Goal: Information Seeking & Learning: Learn about a topic

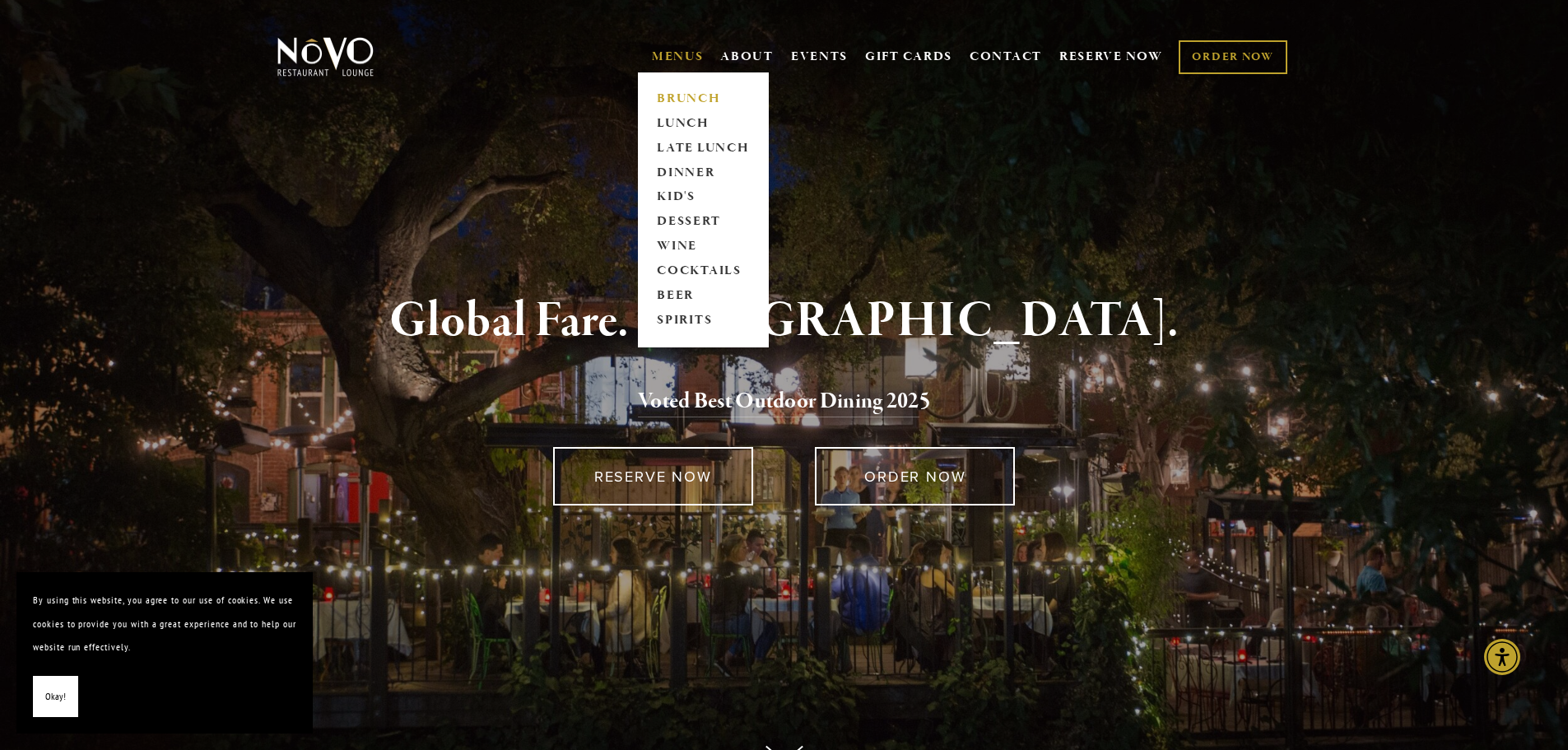
click at [688, 96] on link "BRUNCH" at bounding box center [704, 99] width 103 height 25
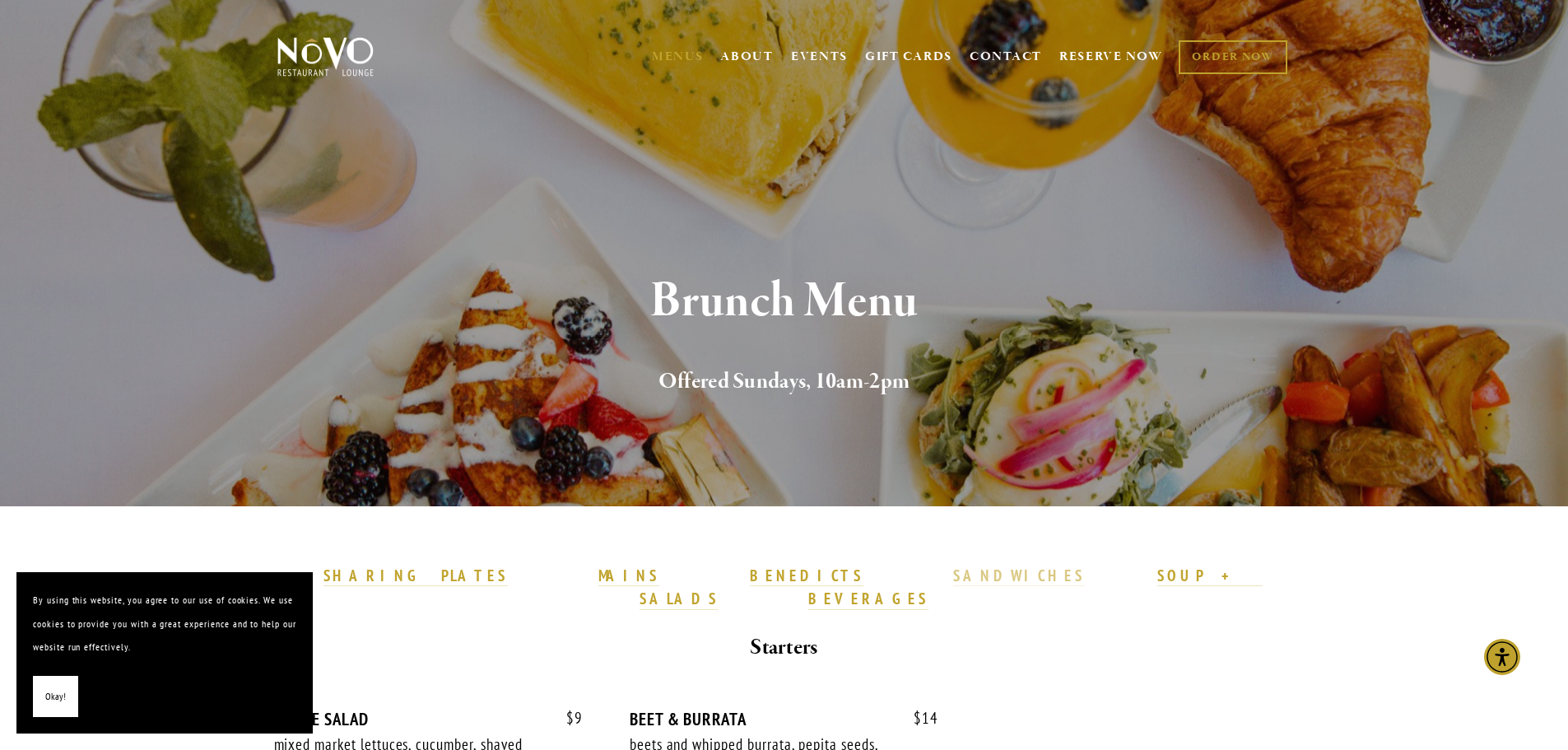
click at [954, 578] on strong "SANDWICHES" at bounding box center [1019, 575] width 132 height 20
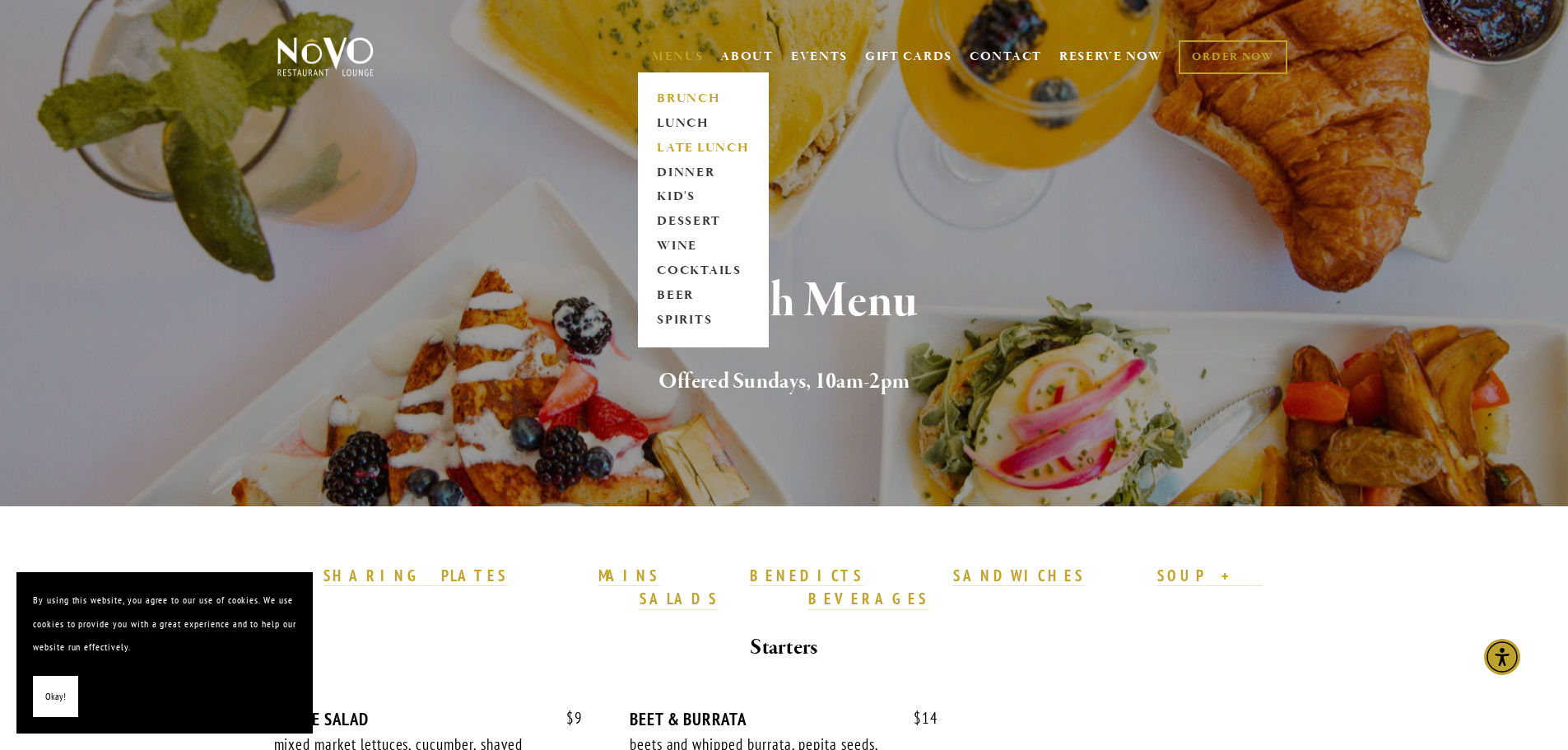
click at [668, 142] on link "LATE LUNCH" at bounding box center [704, 148] width 103 height 25
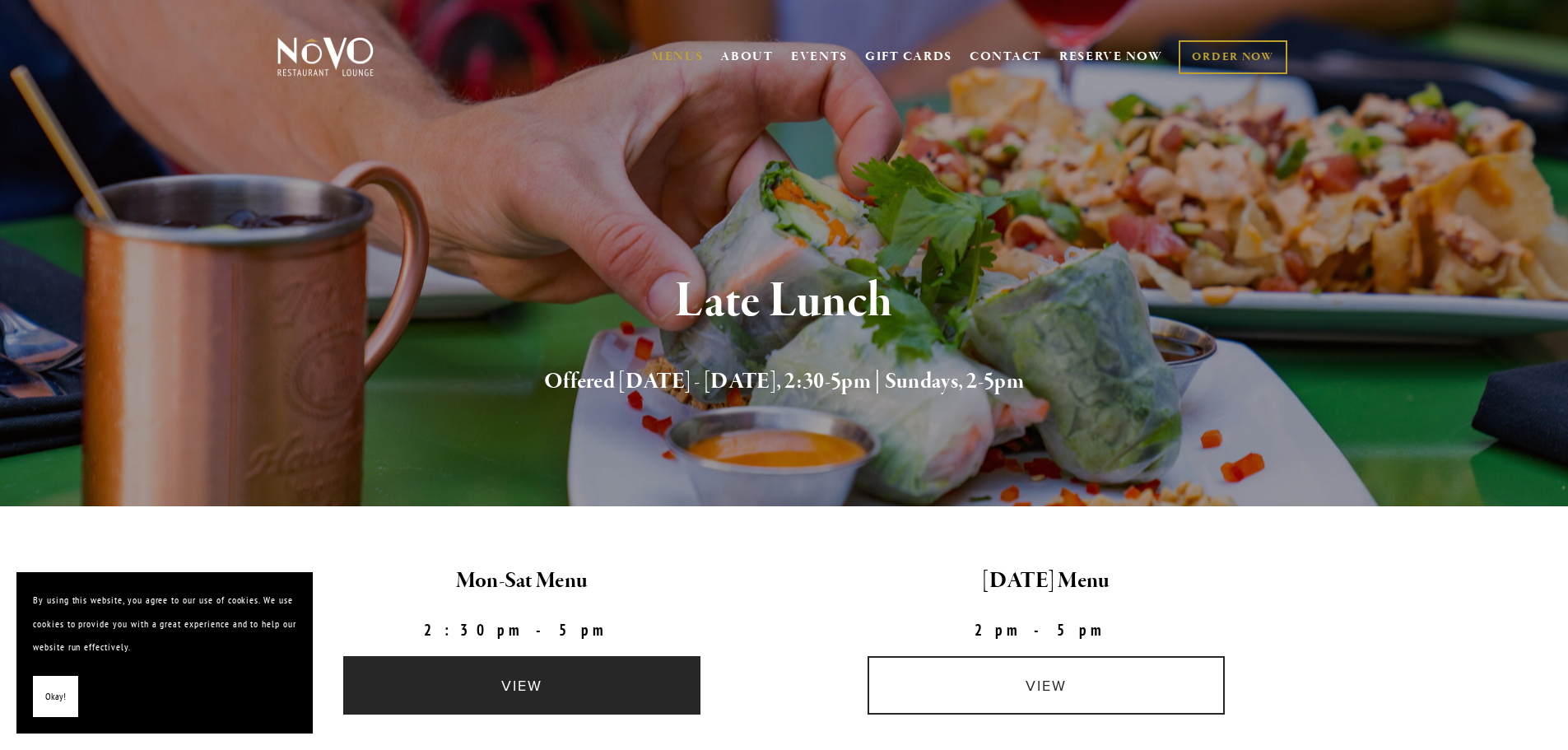
click at [550, 677] on link "view" at bounding box center [522, 685] width 357 height 59
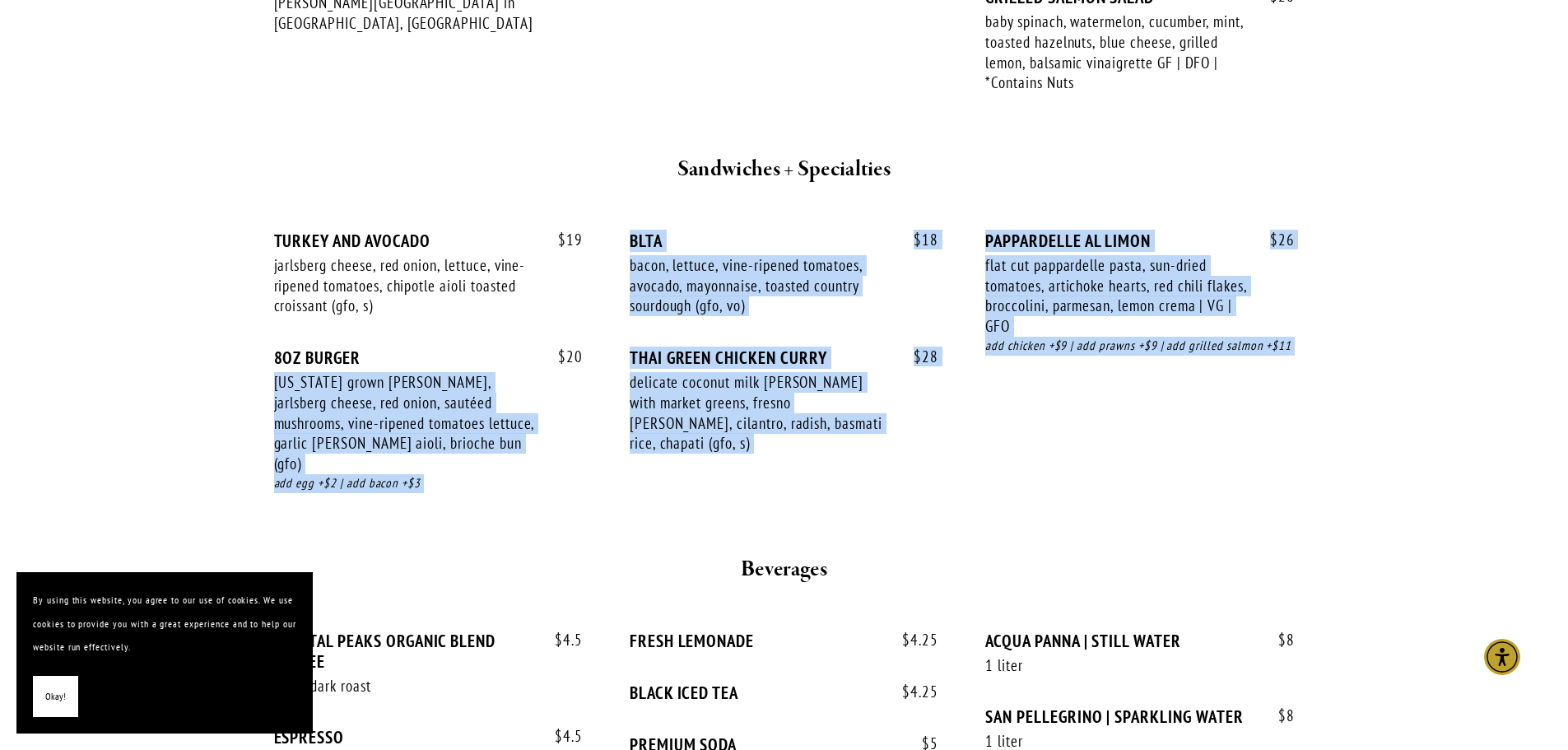
scroll to position [1747, 0]
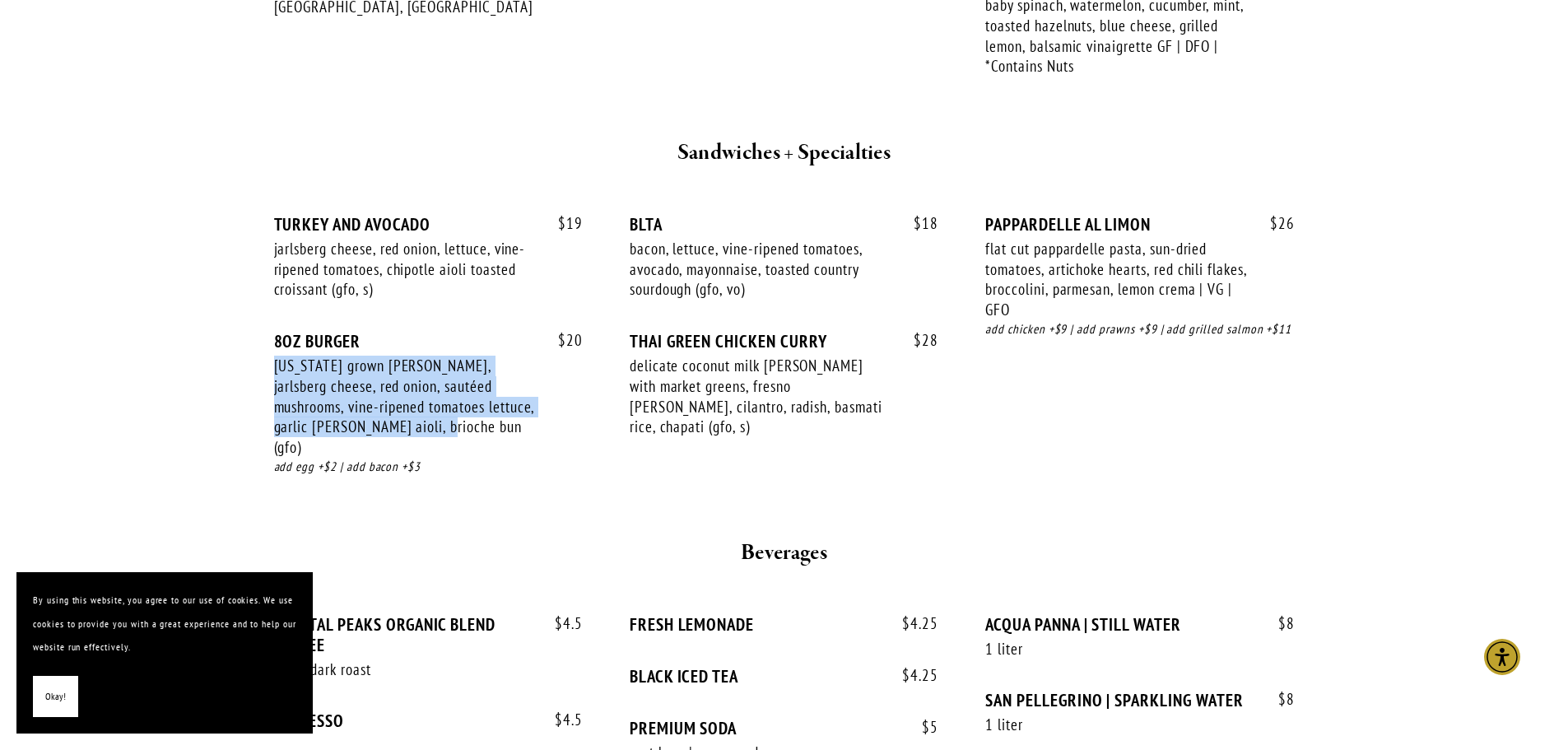
drag, startPoint x: 275, startPoint y: 534, endPoint x: 379, endPoint y: 429, distance: 147.8
click at [379, 429] on div "california grown burger patty, jarlsberg cheese, red onion, sautéed mushrooms, …" at bounding box center [406, 406] width 262 height 102
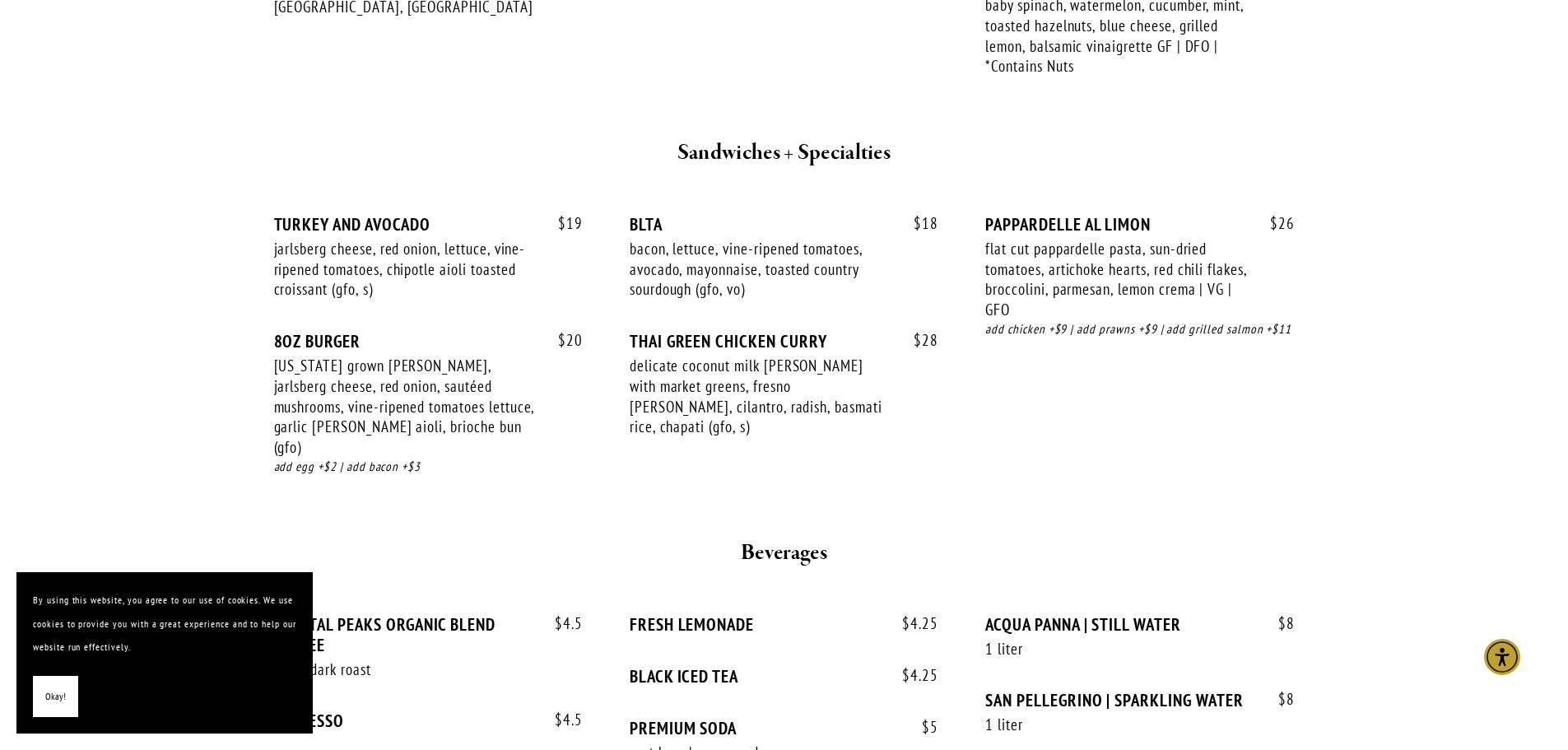
click at [676, 392] on div "delicate coconut milk curry with market greens, fresno chiles, cilantro, radish…" at bounding box center [761, 397] width 262 height 82
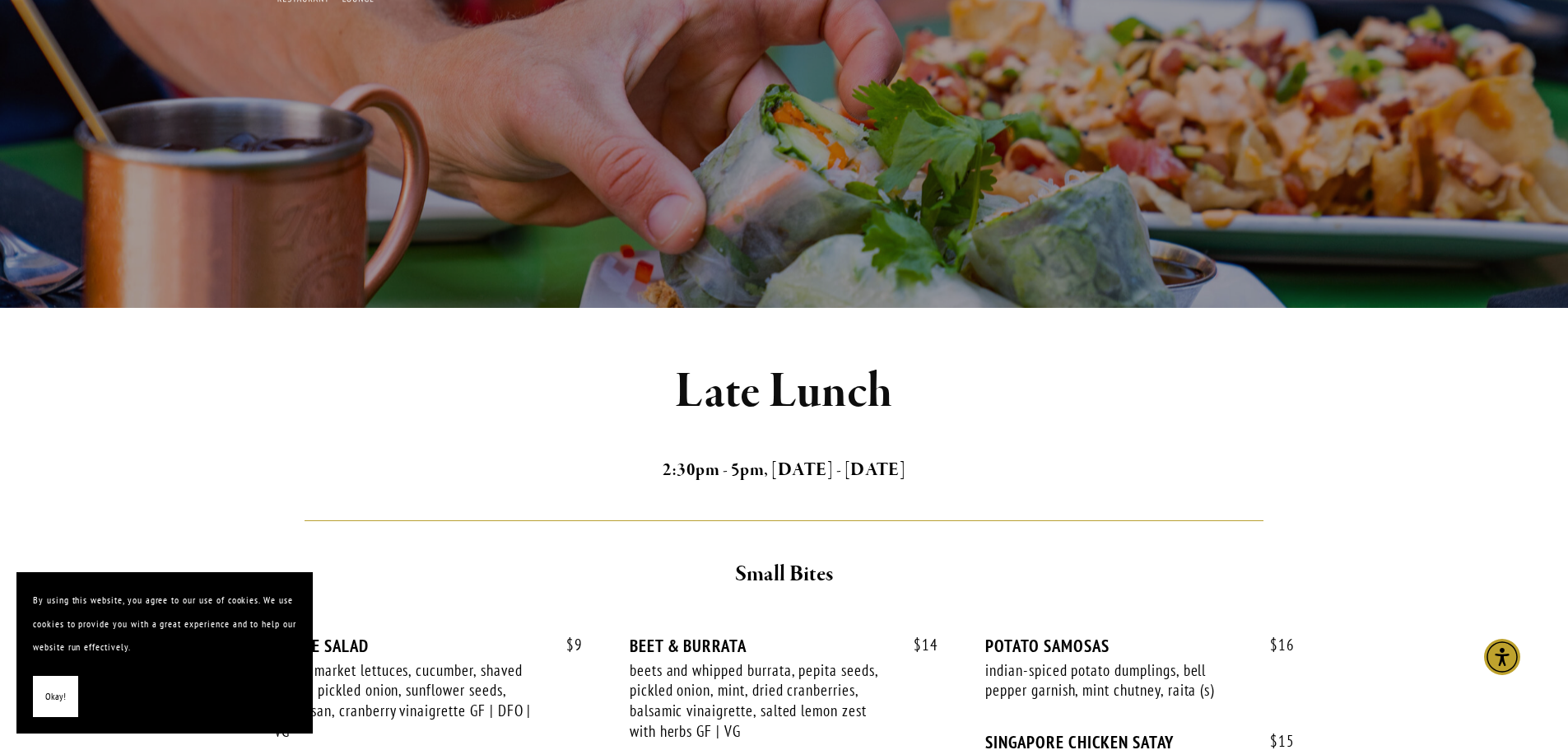
scroll to position [19, 0]
